Goal: Task Accomplishment & Management: Manage account settings

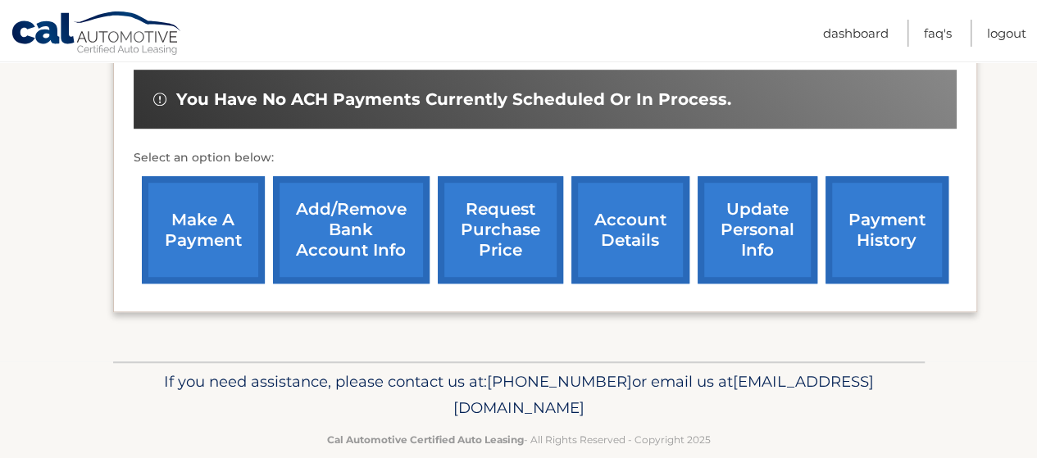
scroll to position [288, 0]
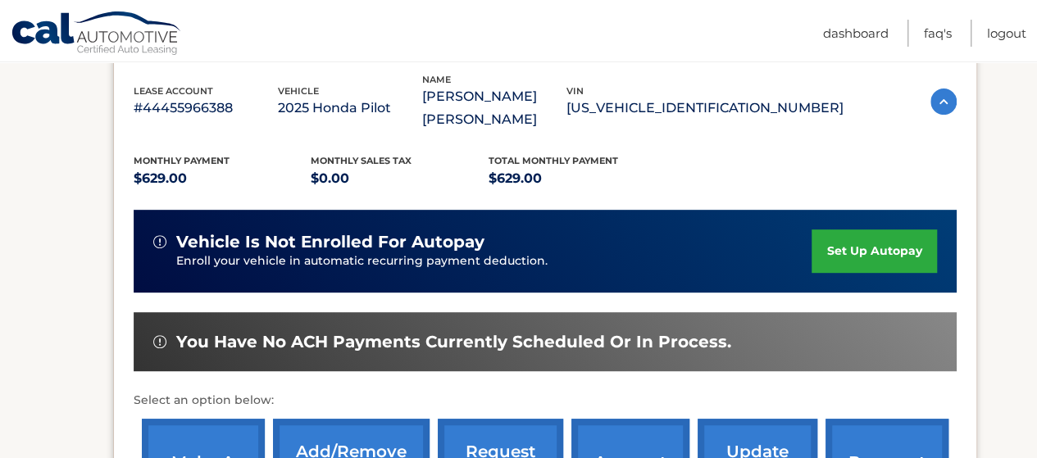
click at [831, 230] on link "set up autopay" at bounding box center [874, 251] width 125 height 43
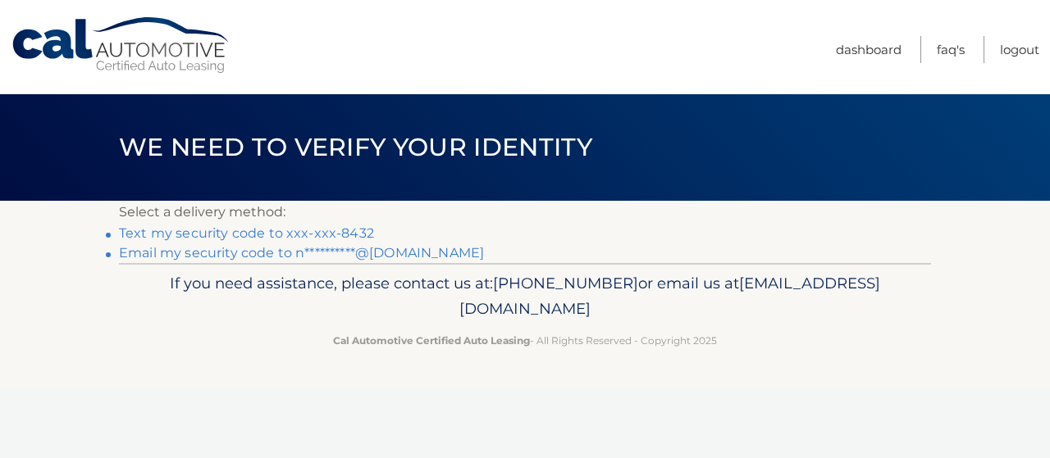
click at [222, 235] on link "Text my security code to xxx-xxx-8432" at bounding box center [246, 233] width 255 height 16
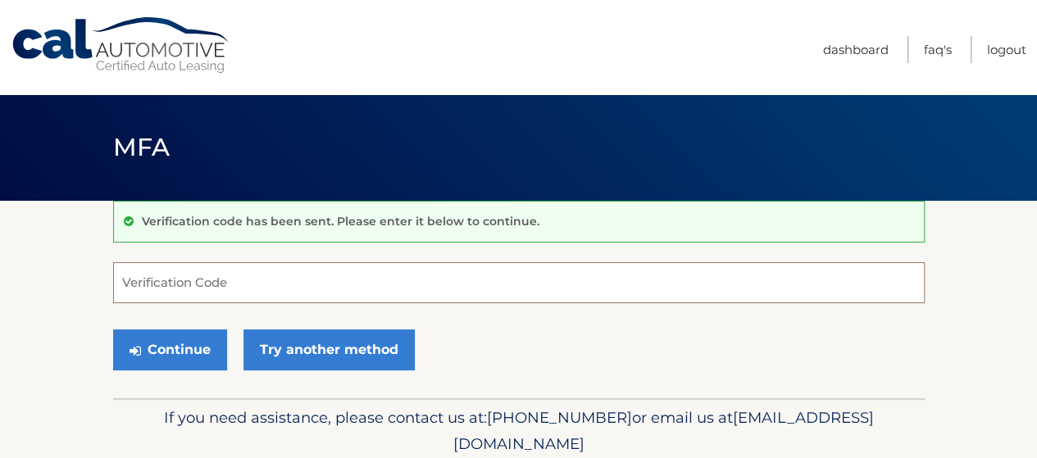
click at [212, 277] on input "Verification Code" at bounding box center [519, 282] width 812 height 41
type input "651318"
click at [113, 330] on button "Continue" at bounding box center [170, 350] width 114 height 41
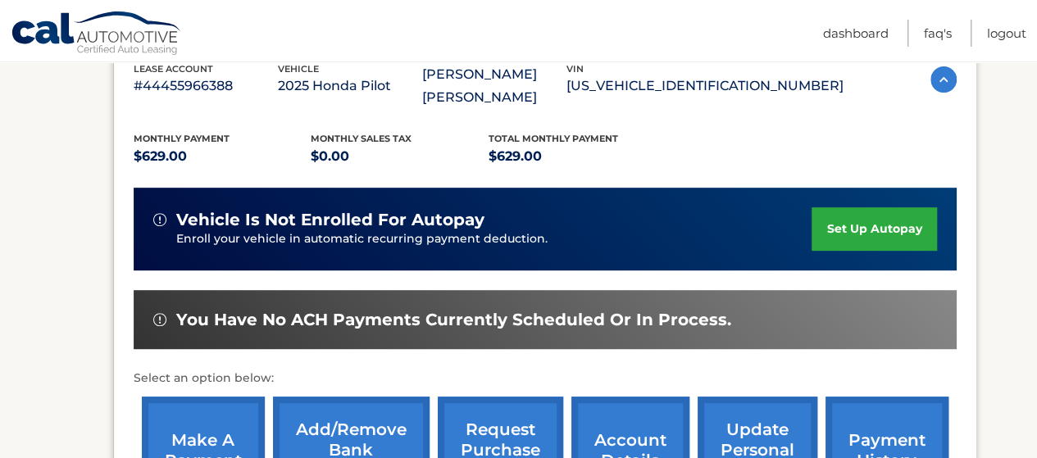
scroll to position [328, 0]
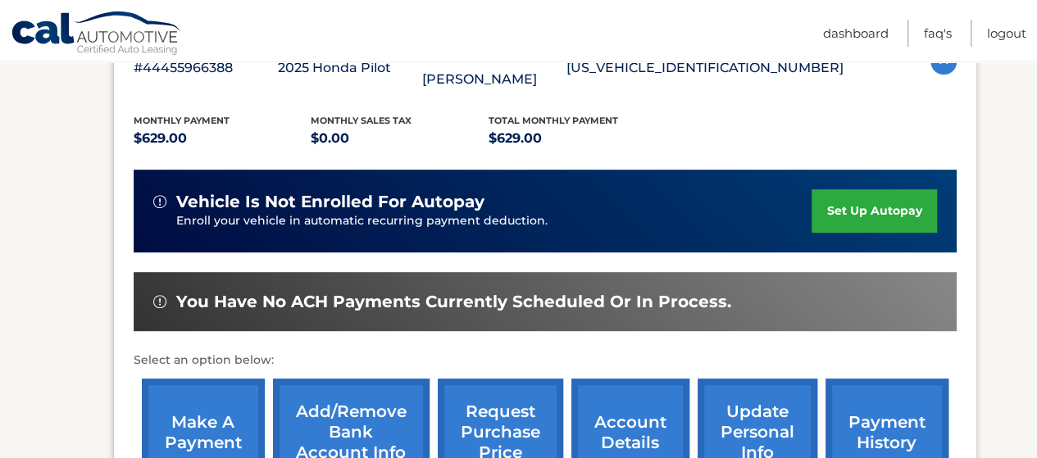
click at [849, 208] on link "set up autopay" at bounding box center [874, 210] width 125 height 43
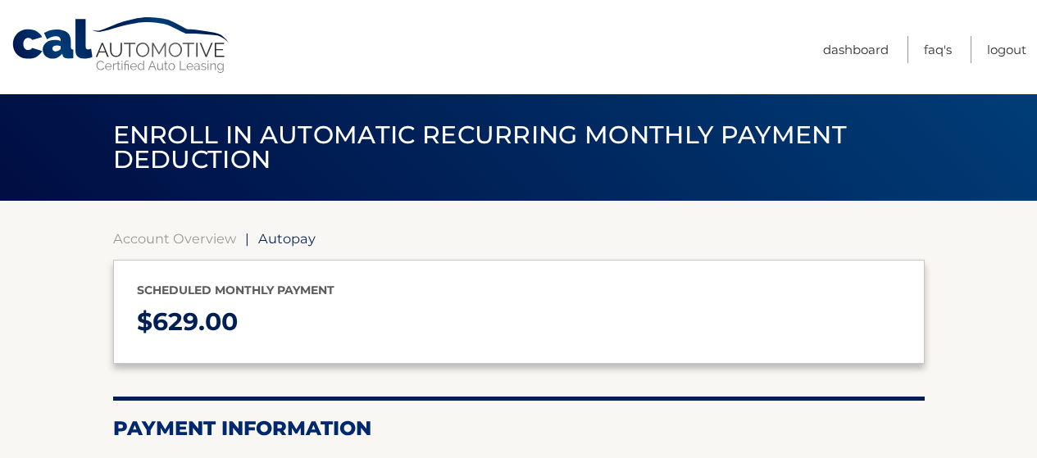
select select "MDM5ZmFiNWQtNzg4Zi00ZDBlLTg3MDktY2FjMTgzOGE1ZWZl"
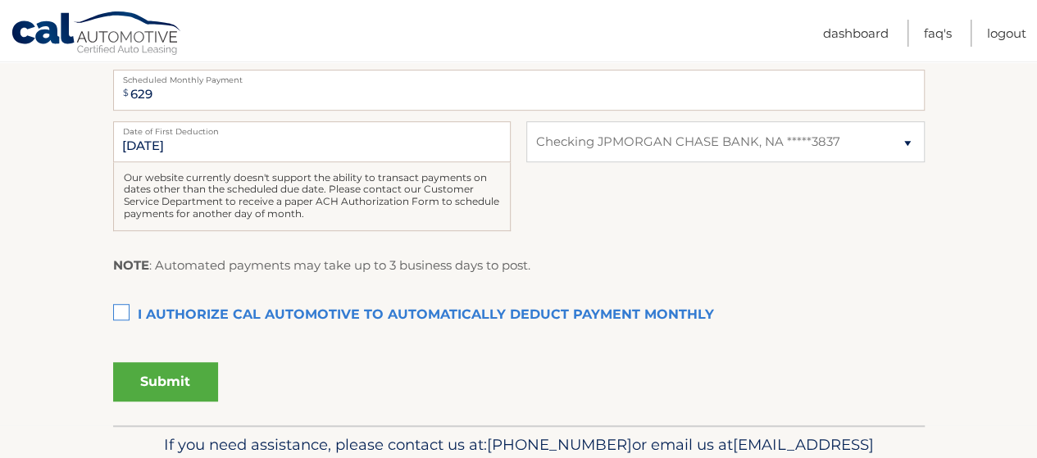
scroll to position [410, 0]
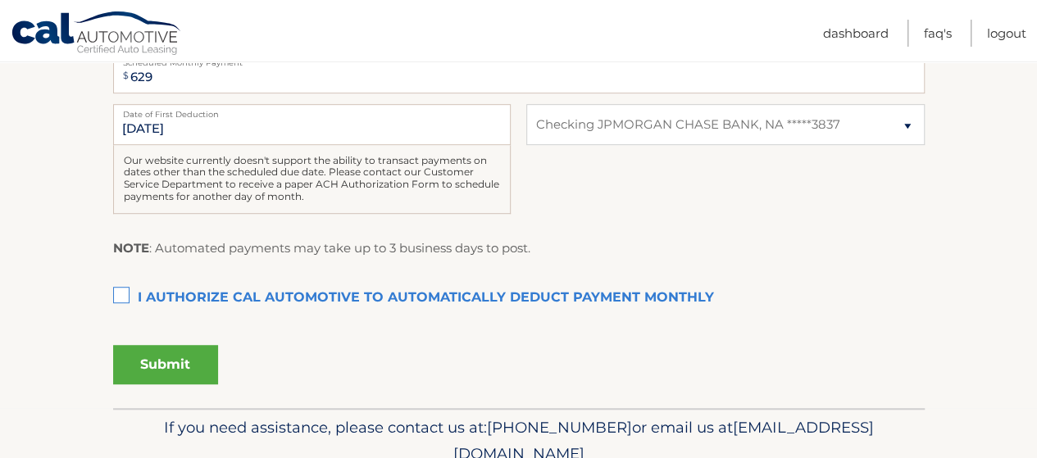
click at [125, 296] on label "I authorize cal automotive to automatically deduct payment monthly This checkbo…" at bounding box center [519, 298] width 812 height 33
click at [0, 0] on input "I authorize cal automotive to automatically deduct payment monthly This checkbo…" at bounding box center [0, 0] width 0 height 0
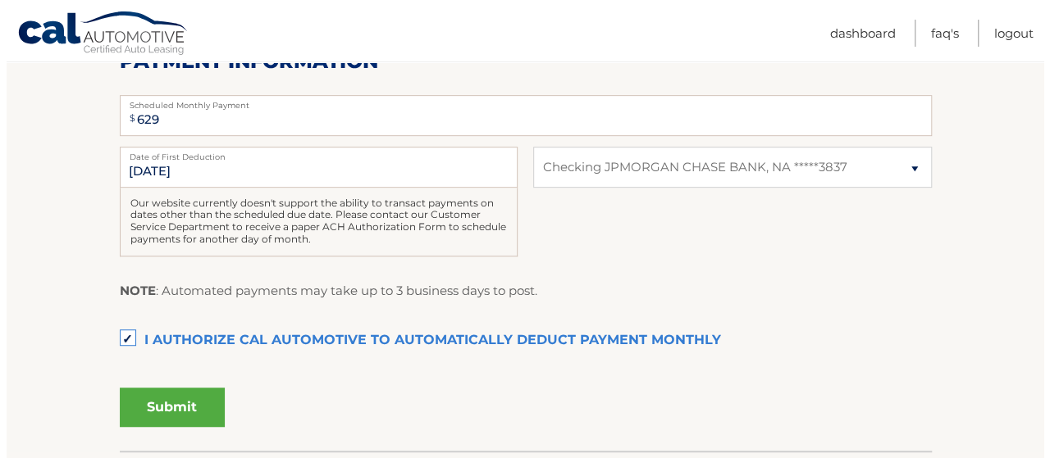
scroll to position [328, 0]
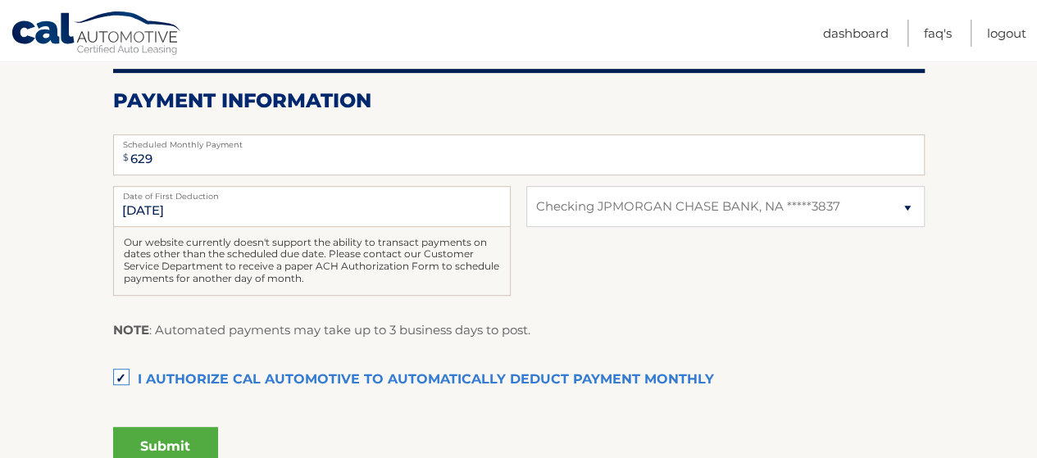
click at [374, 198] on label "Date of First Deduction" at bounding box center [312, 192] width 398 height 13
click at [374, 198] on input "9/11/2025" at bounding box center [312, 206] width 398 height 41
click at [366, 212] on input "9/11/2025" at bounding box center [312, 206] width 398 height 41
click at [168, 219] on input "9/11/2025" at bounding box center [312, 206] width 398 height 41
click at [136, 209] on input "9/11/2025" at bounding box center [312, 206] width 398 height 41
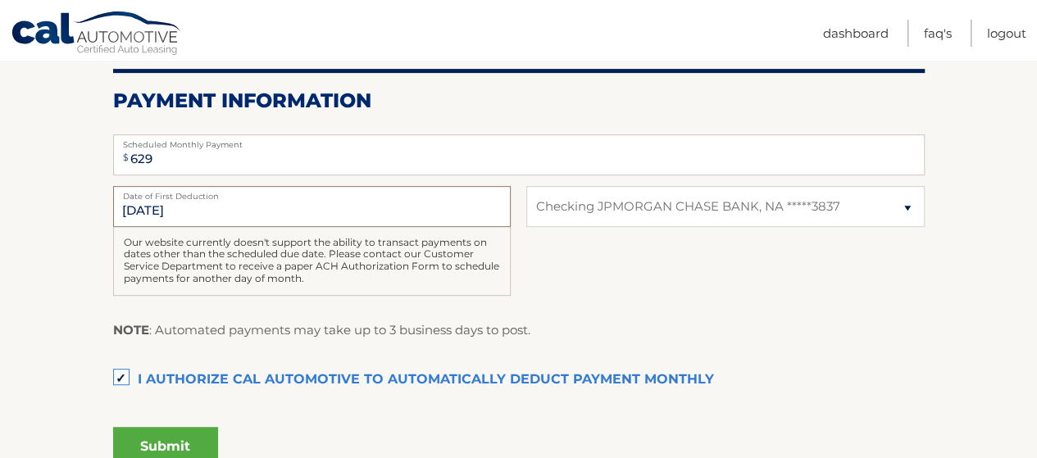
click at [143, 211] on input "9/11/2025" at bounding box center [312, 206] width 398 height 41
click at [599, 263] on div "9/11/2025 Date of First Deduction Our website currently doesn't support the abi…" at bounding box center [519, 250] width 812 height 128
click at [134, 435] on button "Submit" at bounding box center [165, 446] width 105 height 39
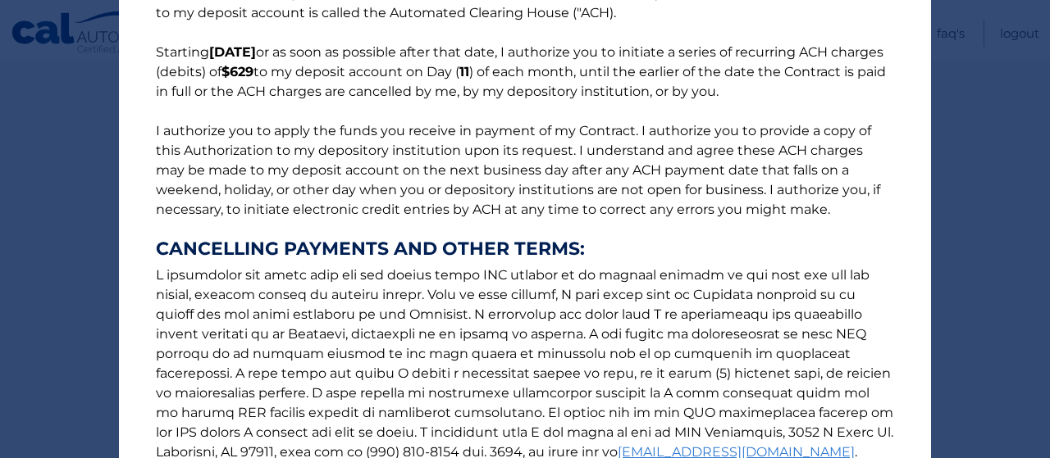
scroll to position [316, 0]
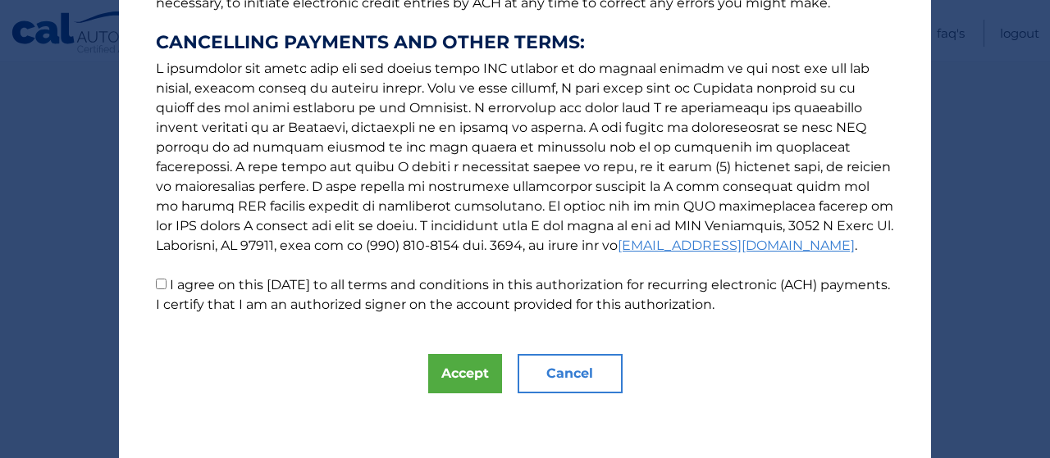
click at [358, 289] on label "I agree on this 09/08/2025 to all terms and conditions in this authorization fo…" at bounding box center [523, 294] width 734 height 35
click at [166, 289] on input "I agree on this 09/08/2025 to all terms and conditions in this authorization fo…" at bounding box center [161, 284] width 11 height 11
checkbox input "true"
click at [442, 371] on button "Accept" at bounding box center [465, 373] width 74 height 39
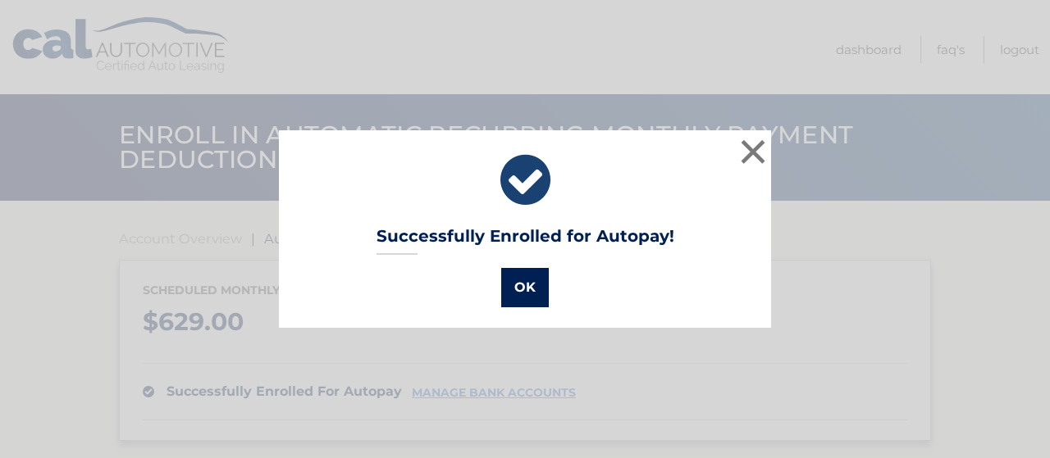
click at [529, 299] on button "OK" at bounding box center [525, 287] width 48 height 39
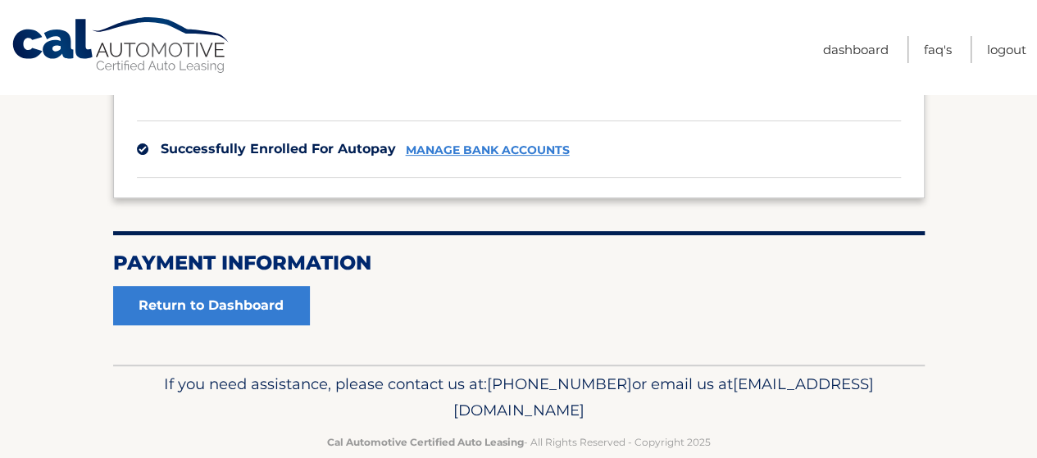
scroll to position [272, 0]
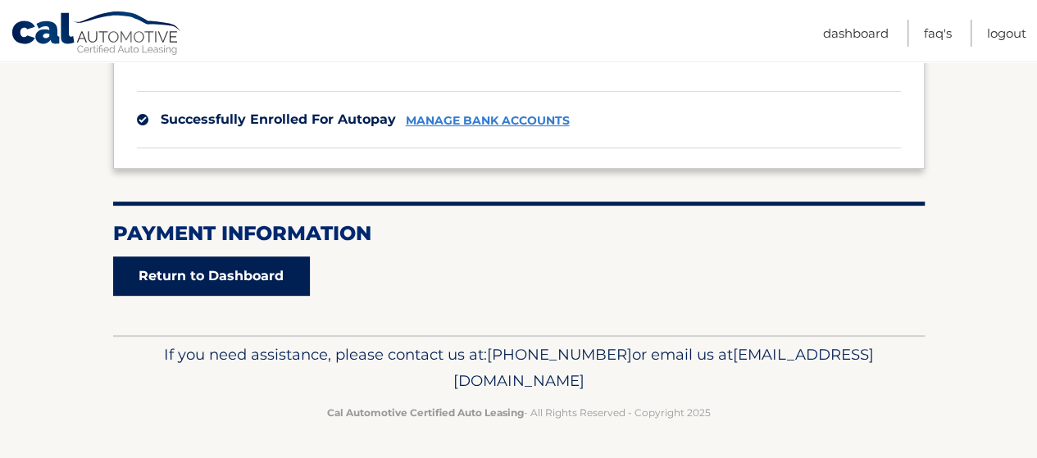
click at [246, 280] on link "Return to Dashboard" at bounding box center [211, 276] width 197 height 39
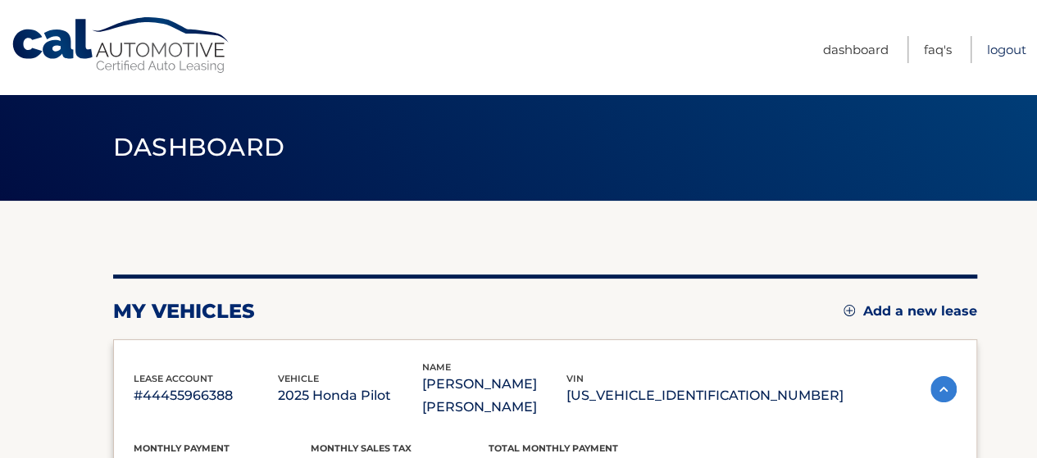
click at [1005, 55] on link "Logout" at bounding box center [1006, 49] width 39 height 27
